Goal: Go to known website: Go to known website

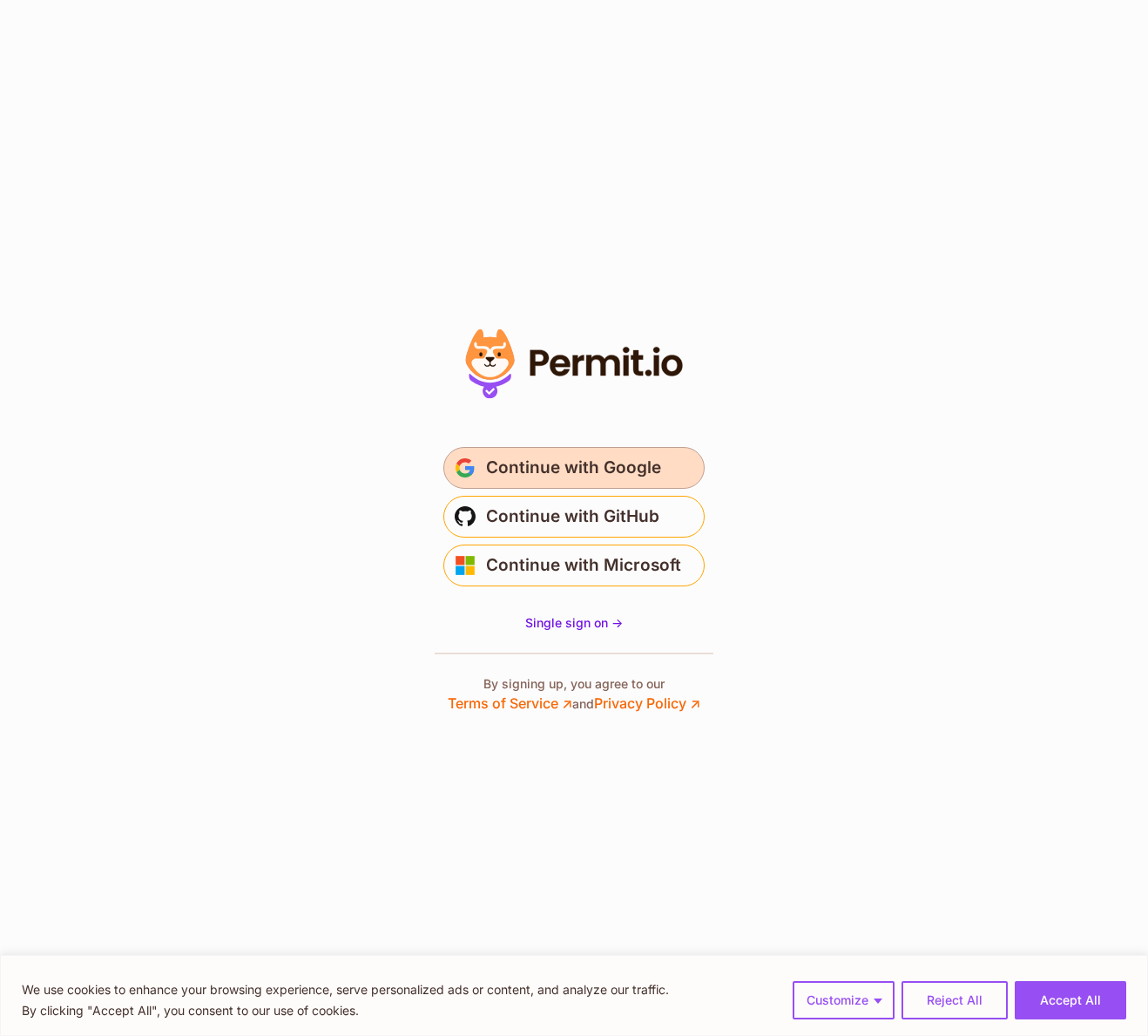
click at [596, 470] on span "Continue with Google" at bounding box center [574, 467] width 175 height 28
click at [576, 353] on icon at bounding box center [574, 364] width 240 height 83
